Goal: Task Accomplishment & Management: Use online tool/utility

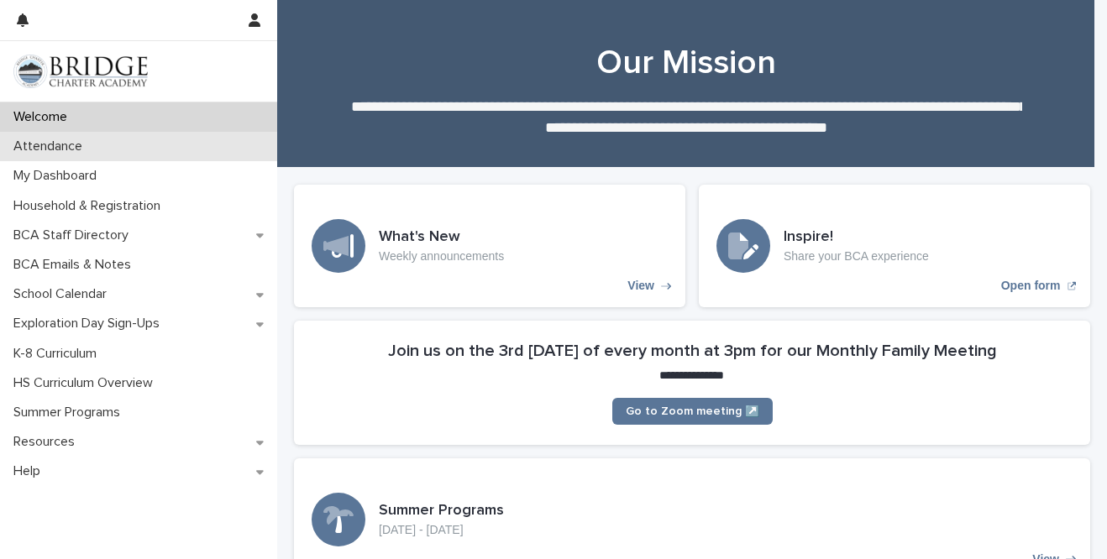
click at [151, 149] on div "Attendance" at bounding box center [138, 146] width 277 height 29
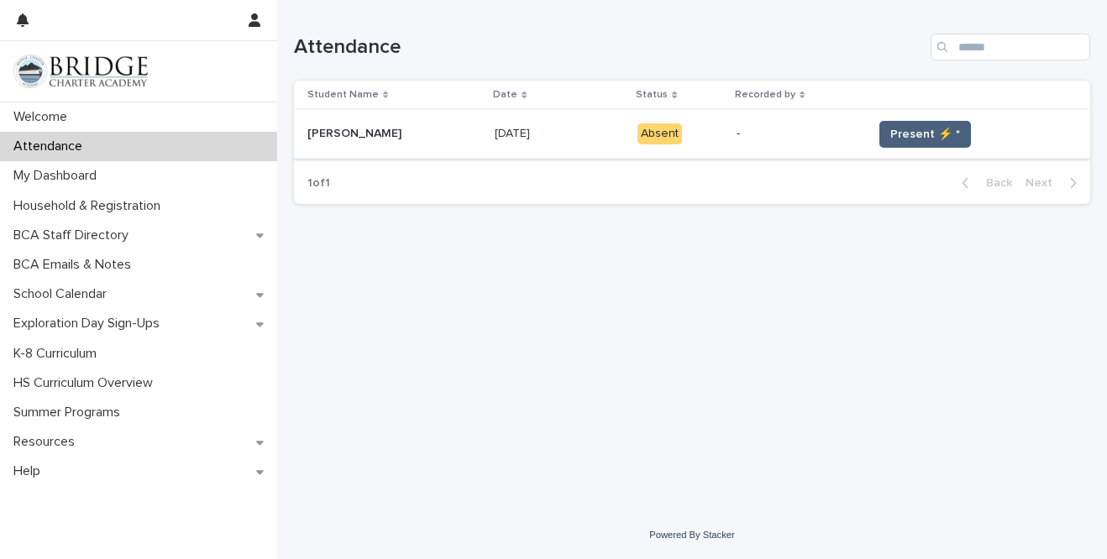
click at [948, 134] on button "Present ⚡ *" at bounding box center [926, 134] width 92 height 27
